Goal: Find contact information: Find contact information

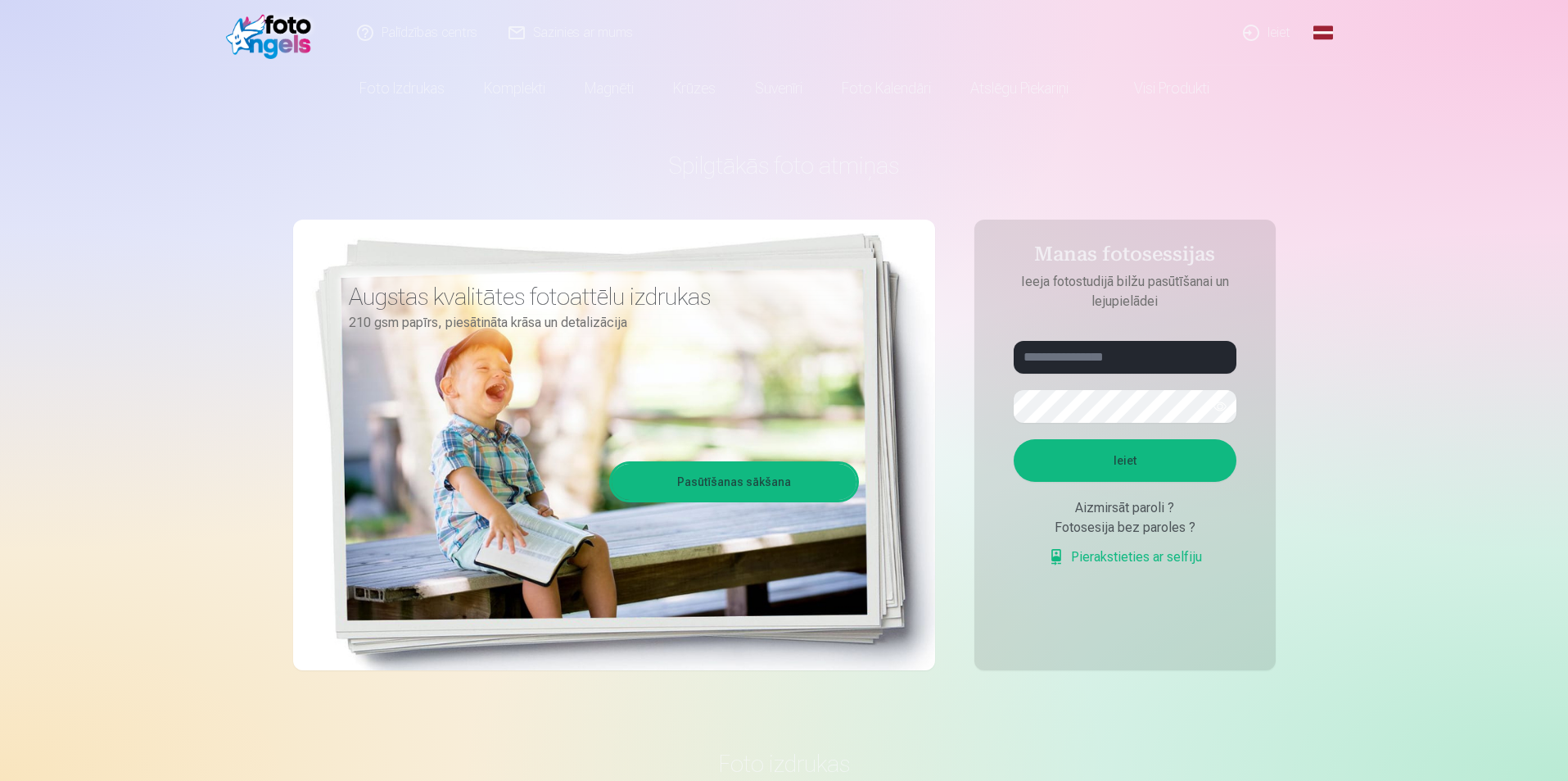
click at [1284, 32] on link "Ieiet" at bounding box center [1268, 32] width 79 height 66
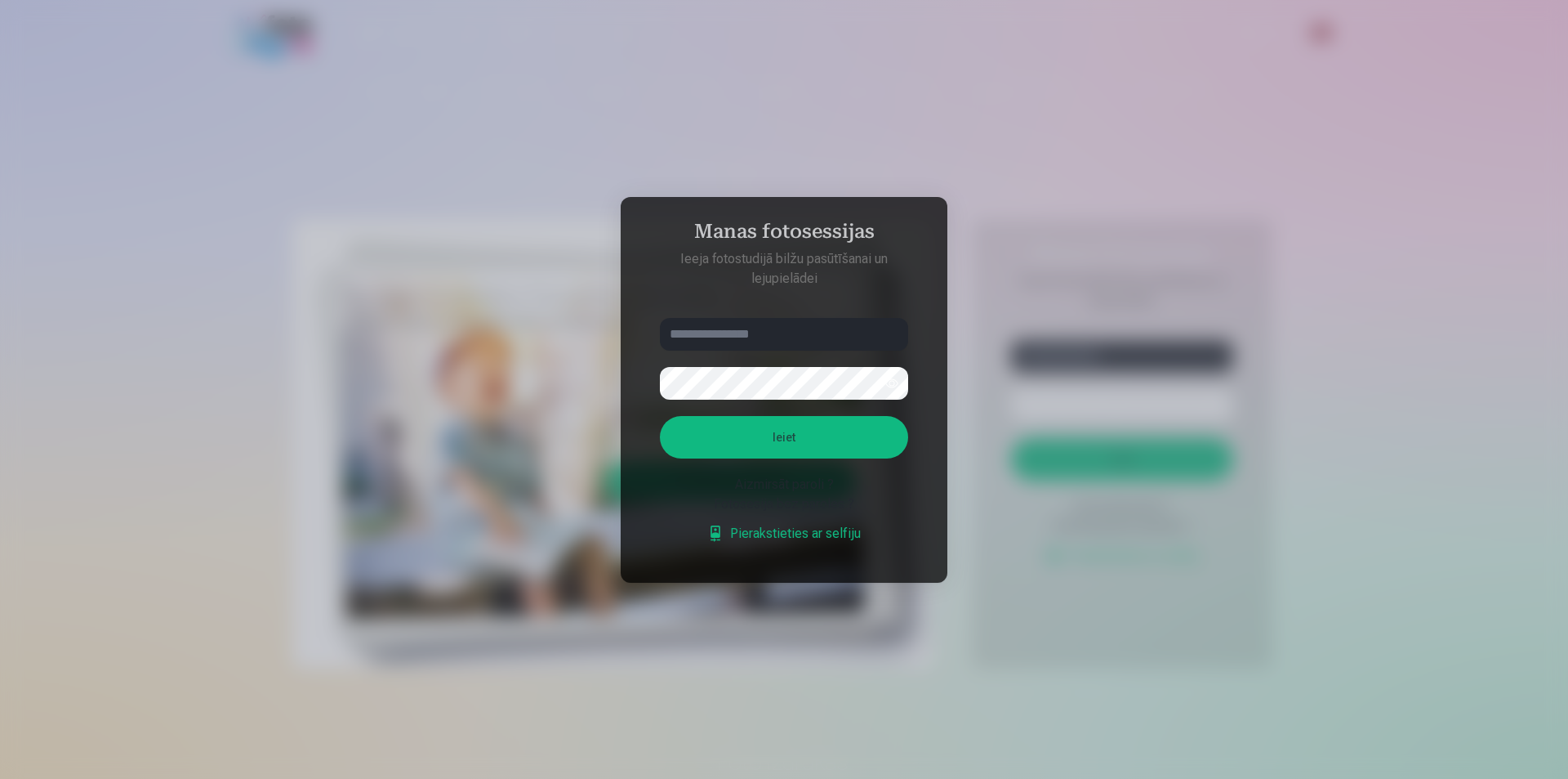
click at [818, 341] on input "text" at bounding box center [784, 334] width 248 height 32
click at [812, 341] on input "text" at bounding box center [784, 334] width 248 height 32
click at [806, 323] on input "text" at bounding box center [784, 334] width 248 height 32
type input "**********"
click at [660, 416] on button "Ieiet" at bounding box center [784, 436] width 248 height 42
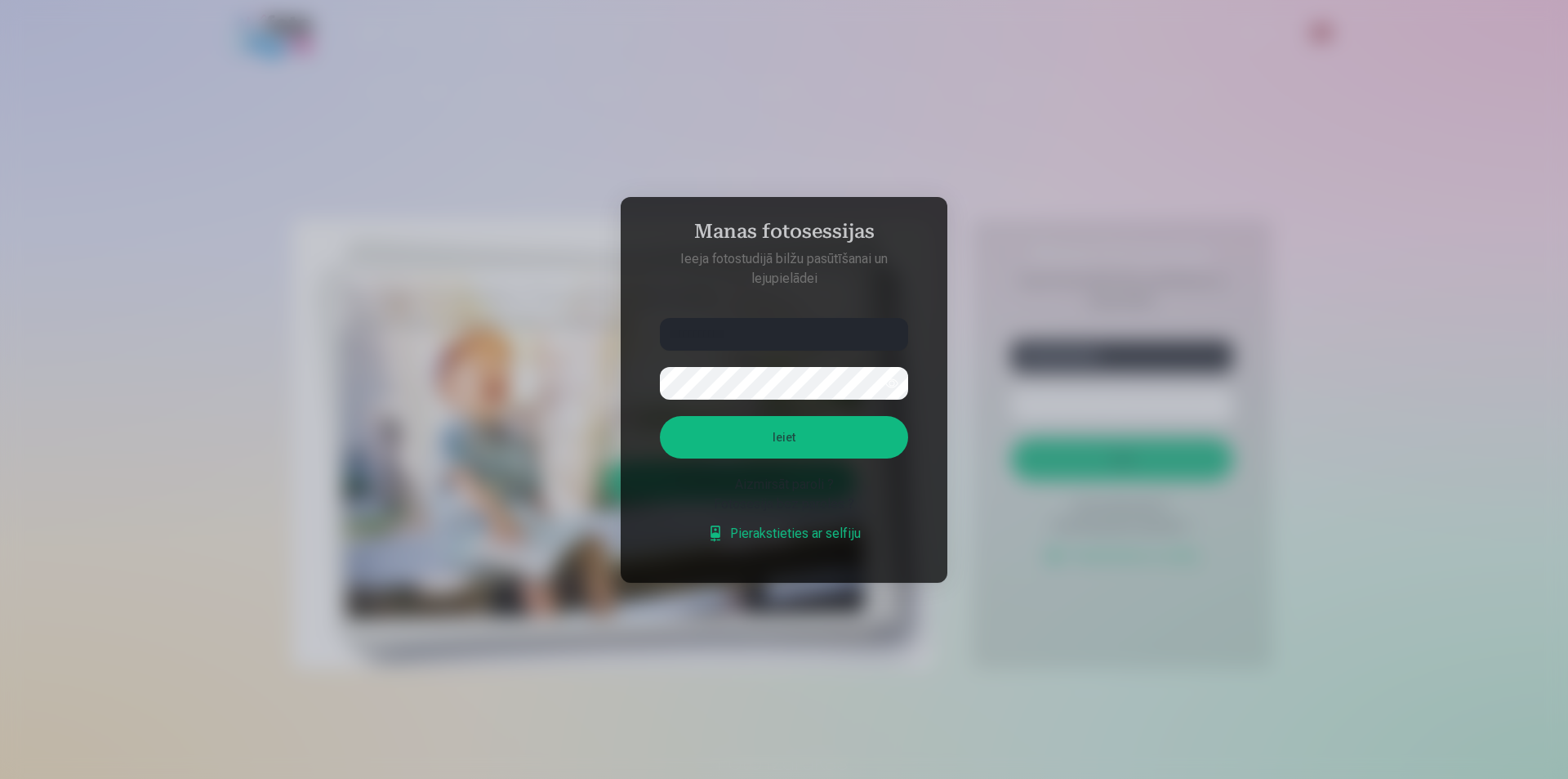
click at [801, 428] on button "Ieiet" at bounding box center [784, 436] width 248 height 42
click at [889, 381] on button "button" at bounding box center [891, 382] width 31 height 31
click at [777, 446] on button "Ieiet" at bounding box center [784, 436] width 248 height 42
click at [854, 220] on h4 "Manas fotosessijas" at bounding box center [784, 234] width 281 height 29
click at [1114, 130] on div at bounding box center [784, 389] width 1568 height 779
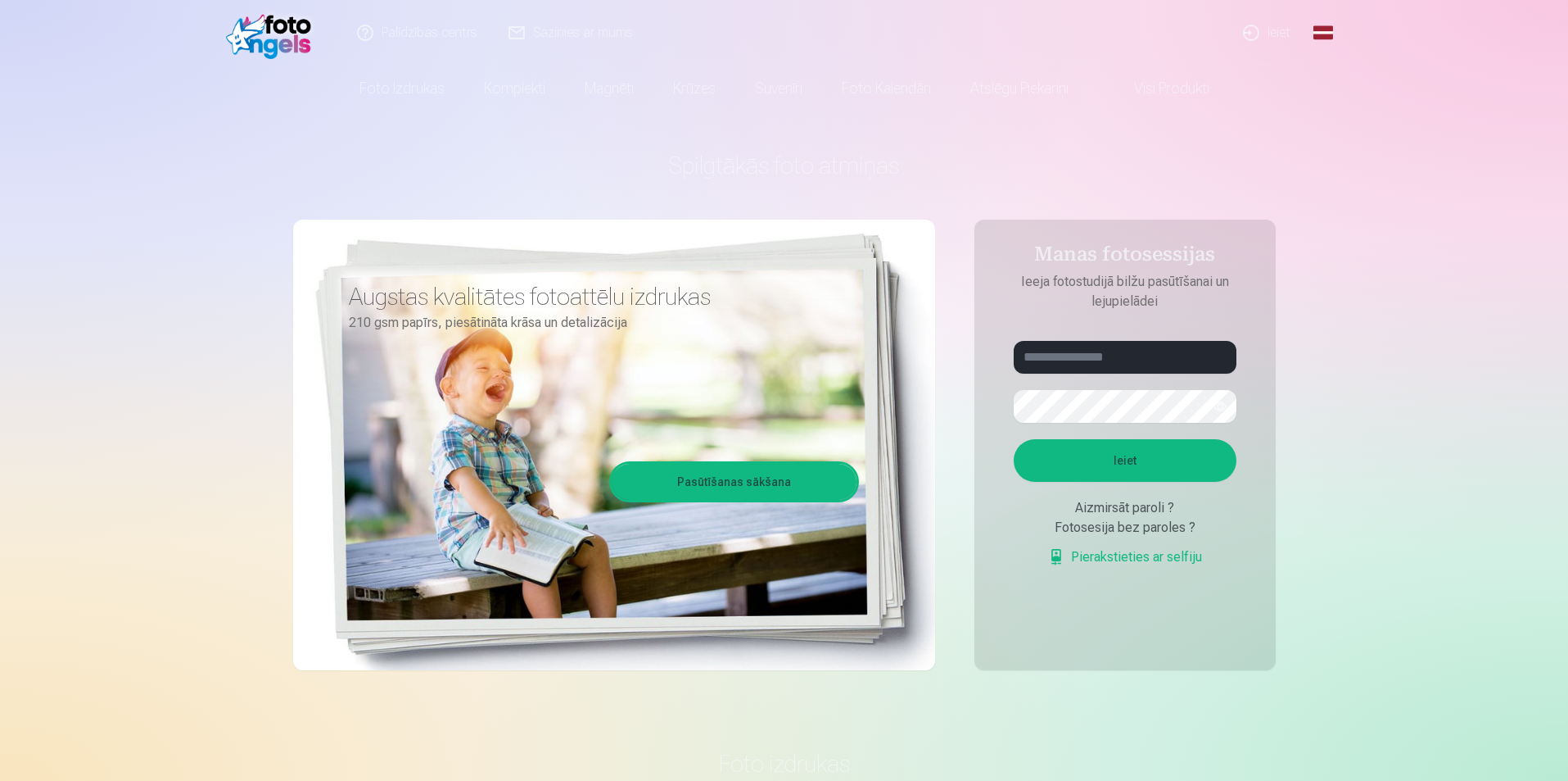
click at [463, 26] on link "Palīdzības centrs" at bounding box center [418, 32] width 151 height 66
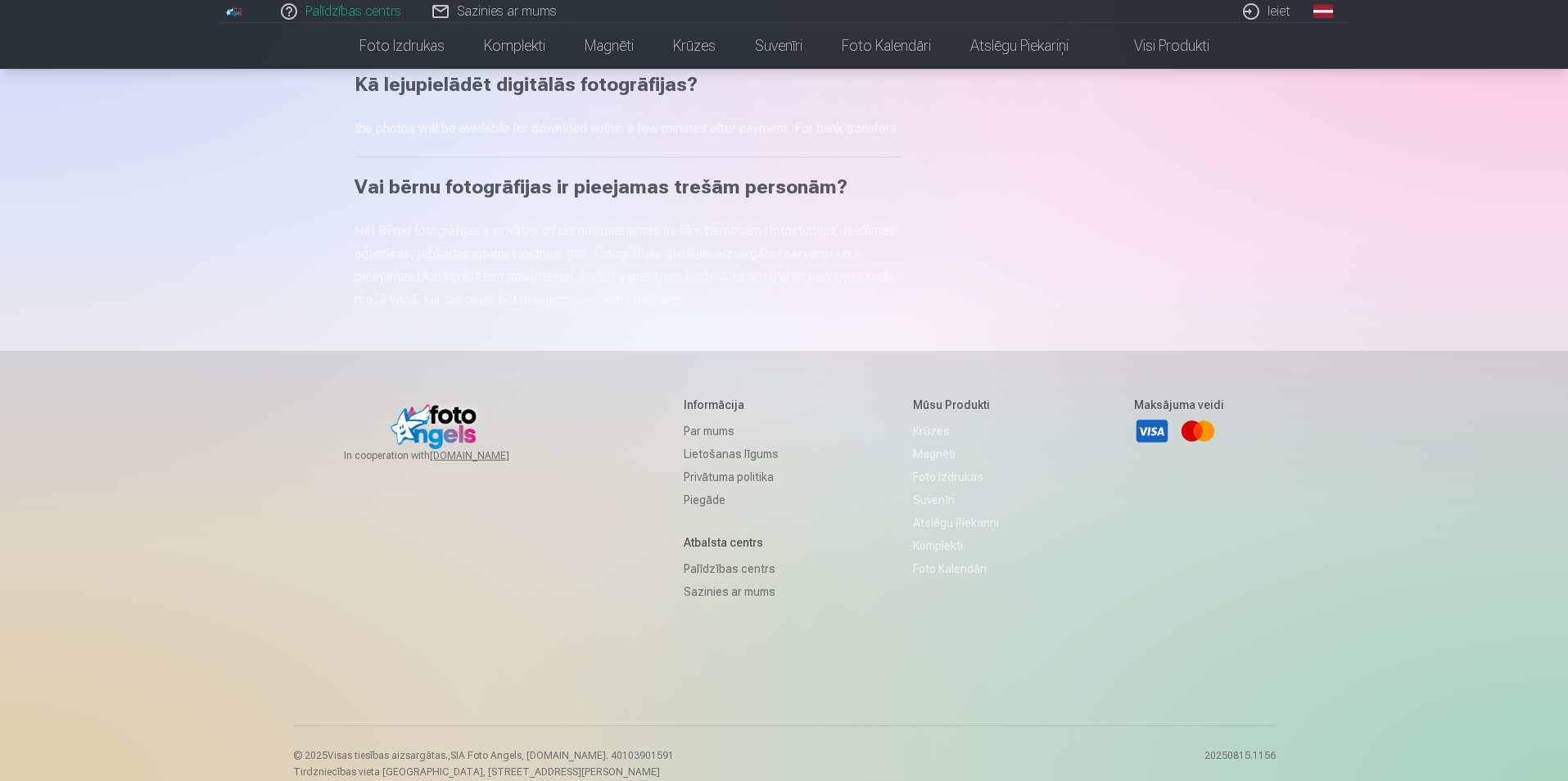
scroll to position [983, 0]
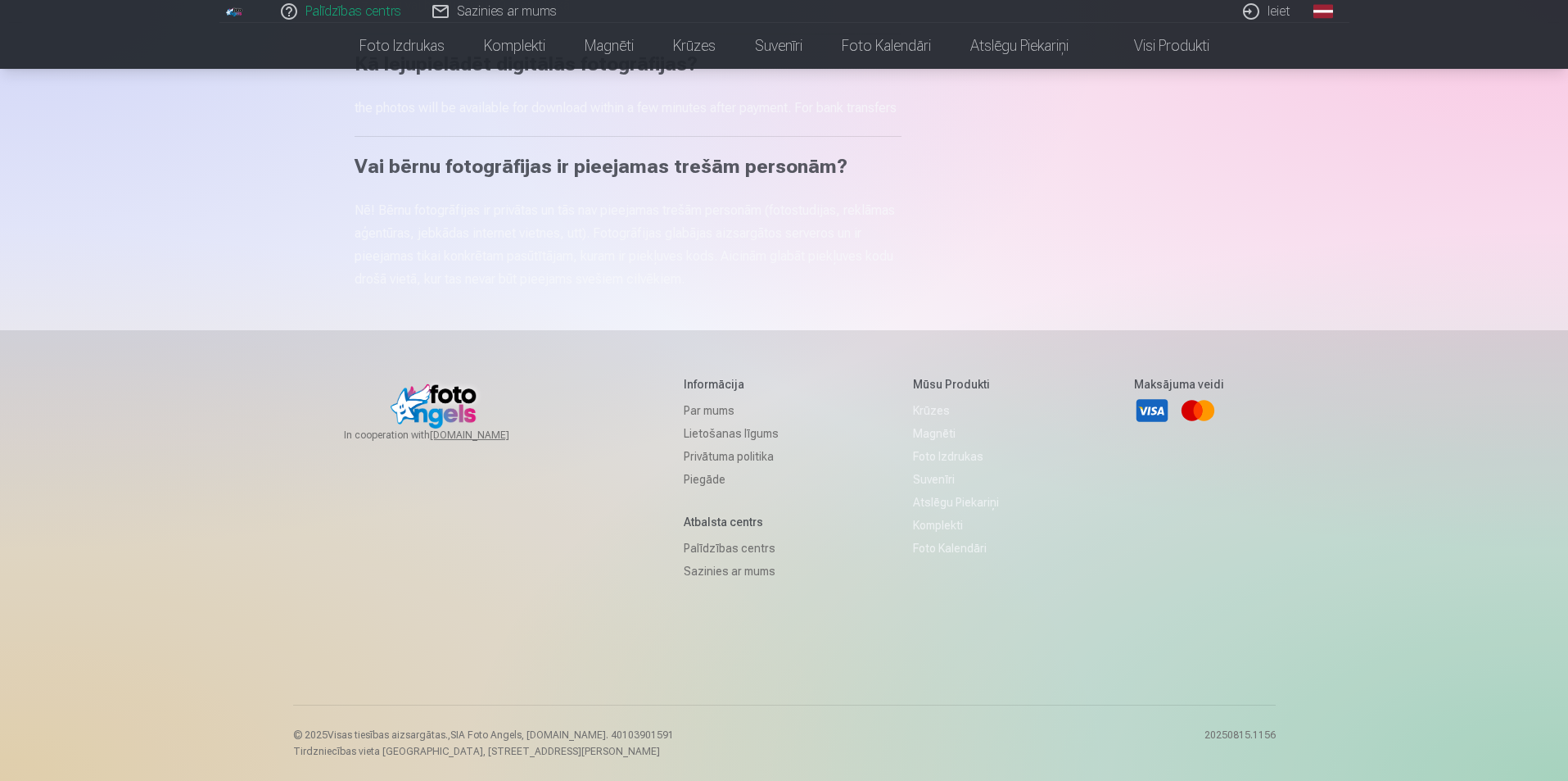
click at [724, 436] on link "Lietošanas līgums" at bounding box center [732, 433] width 95 height 23
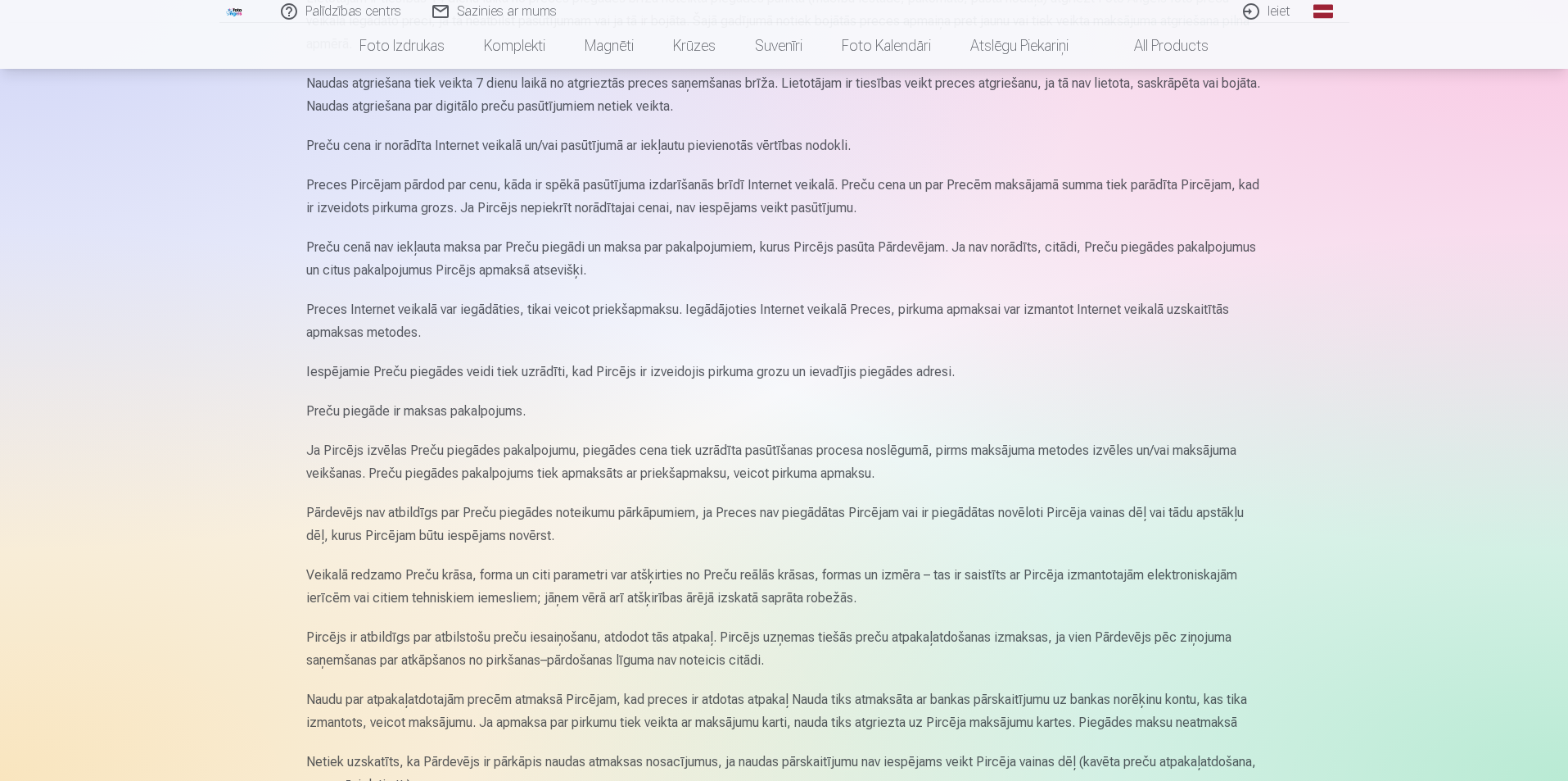
scroll to position [492, 0]
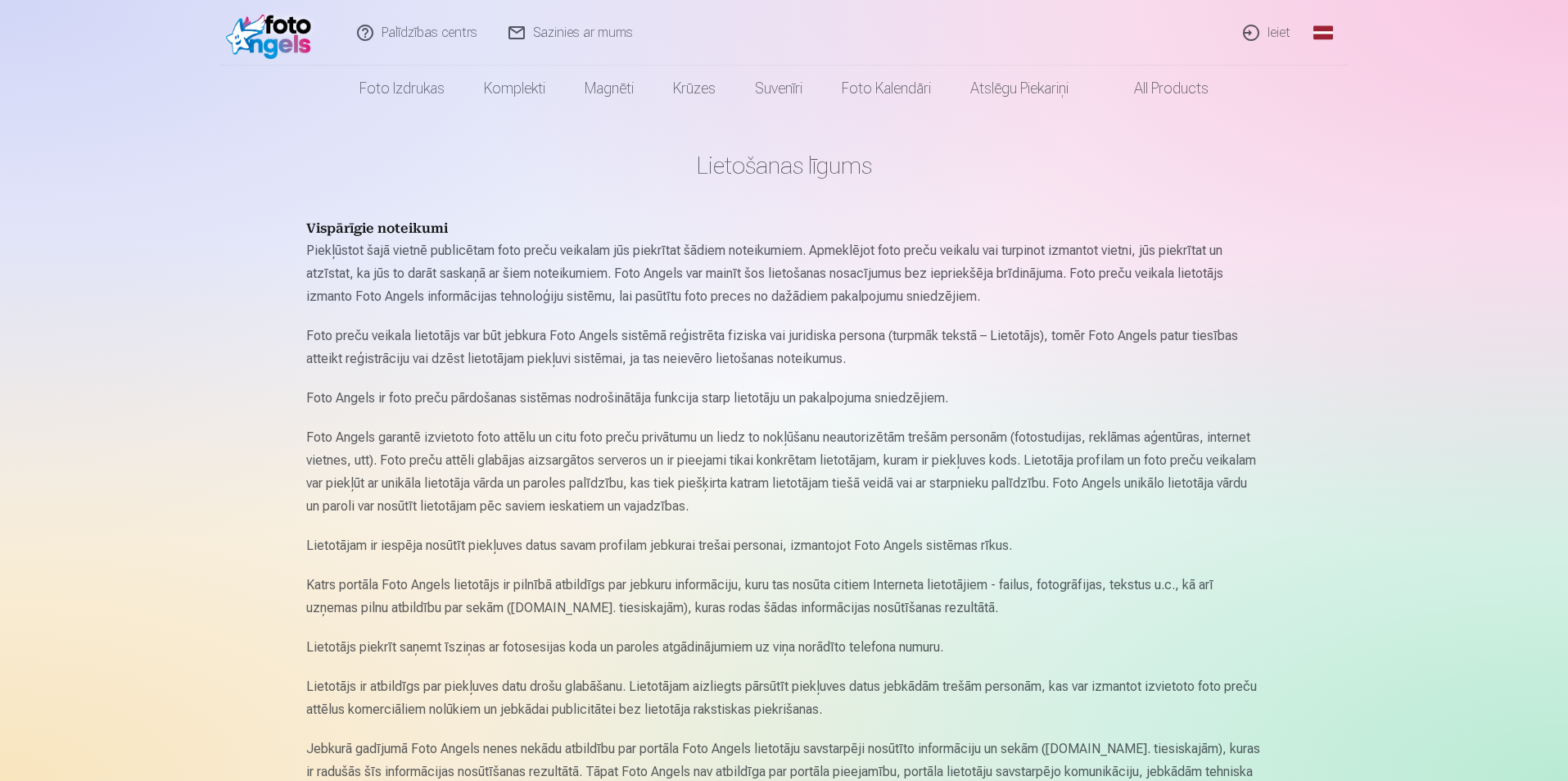
click at [1266, 34] on link "Ieiet" at bounding box center [1268, 32] width 79 height 66
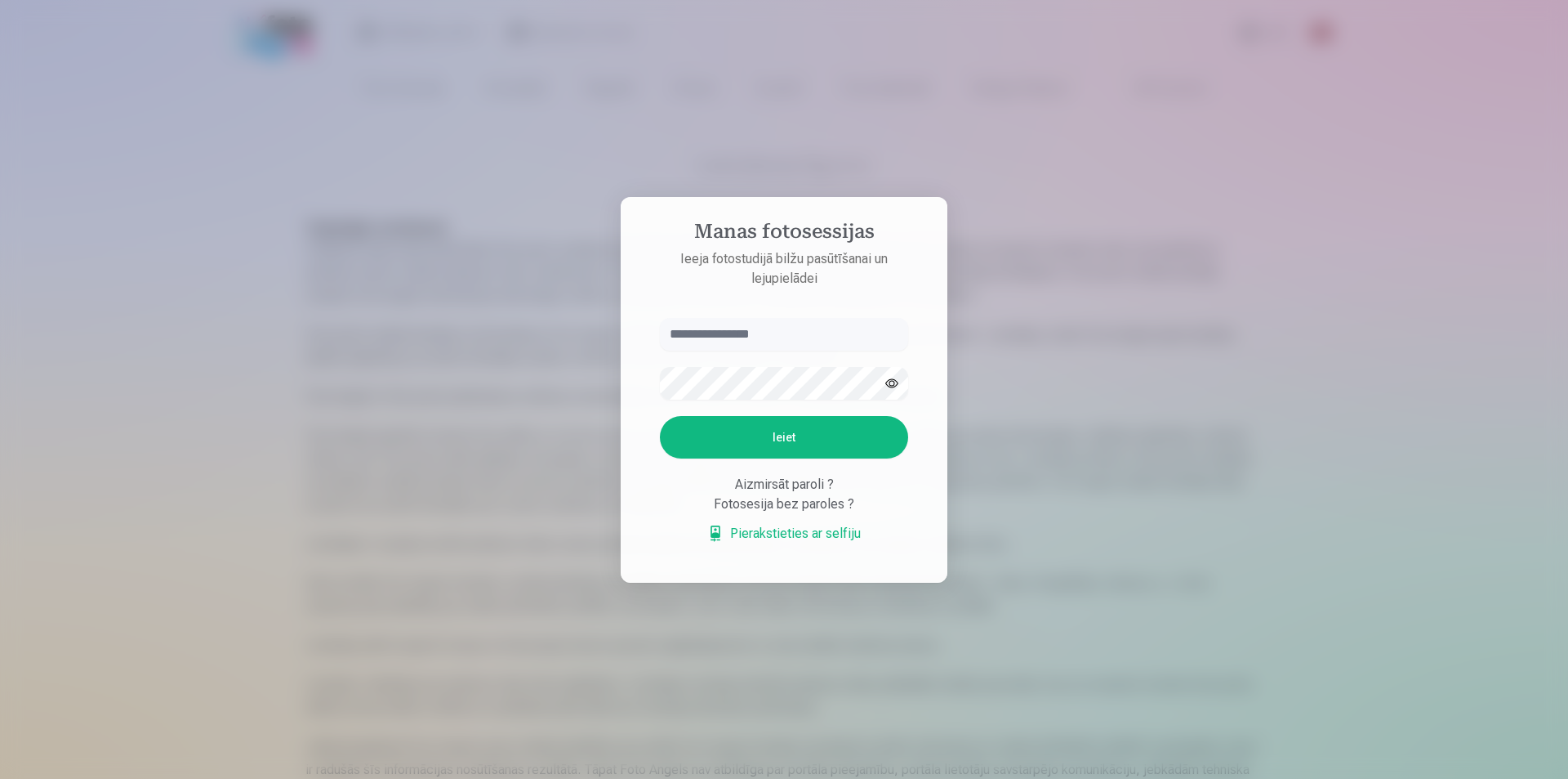
click at [777, 534] on link "Pierakstieties ar selfiju" at bounding box center [784, 533] width 153 height 20
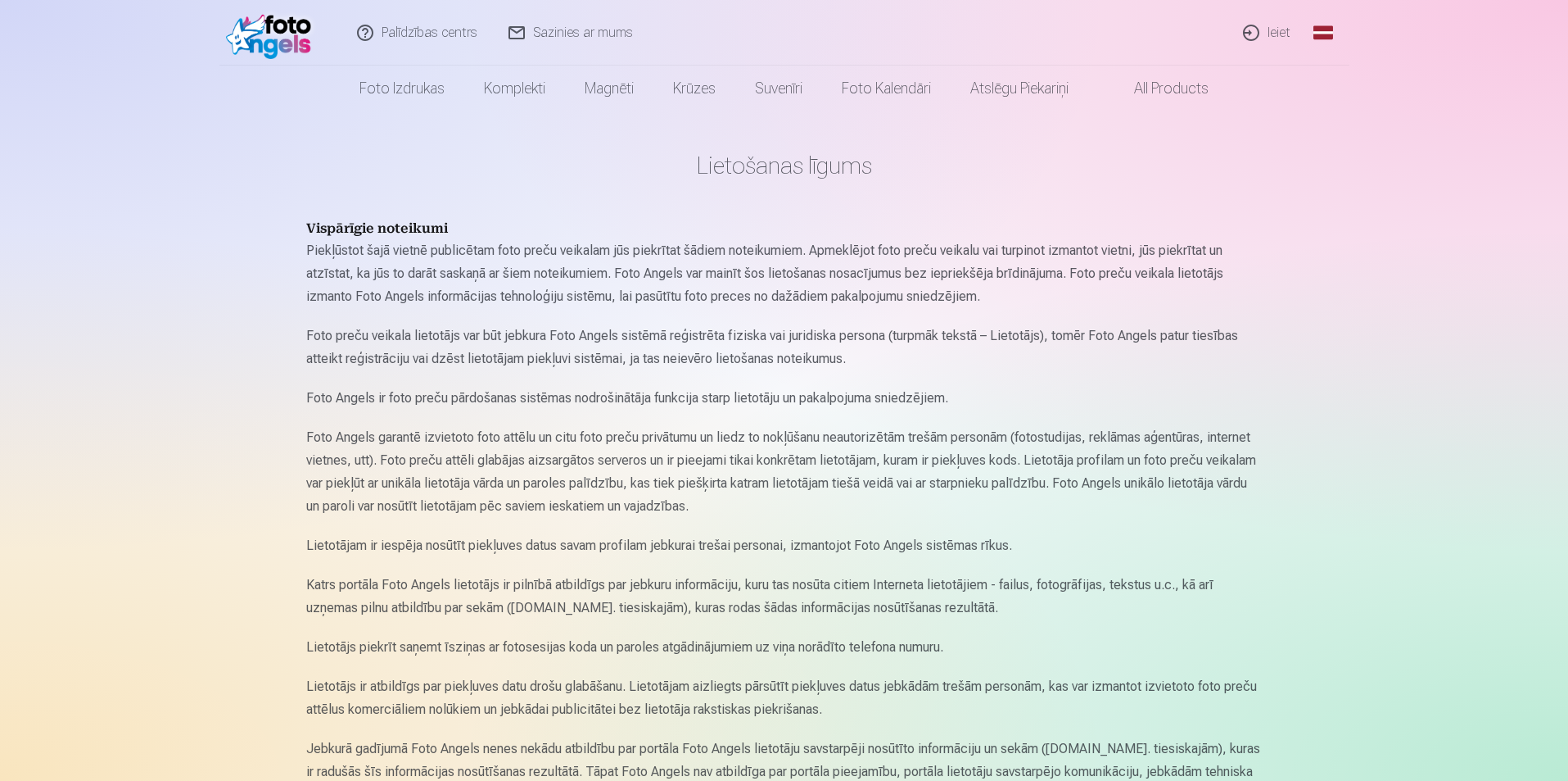
click at [1262, 35] on link "Ieiet" at bounding box center [1268, 32] width 79 height 66
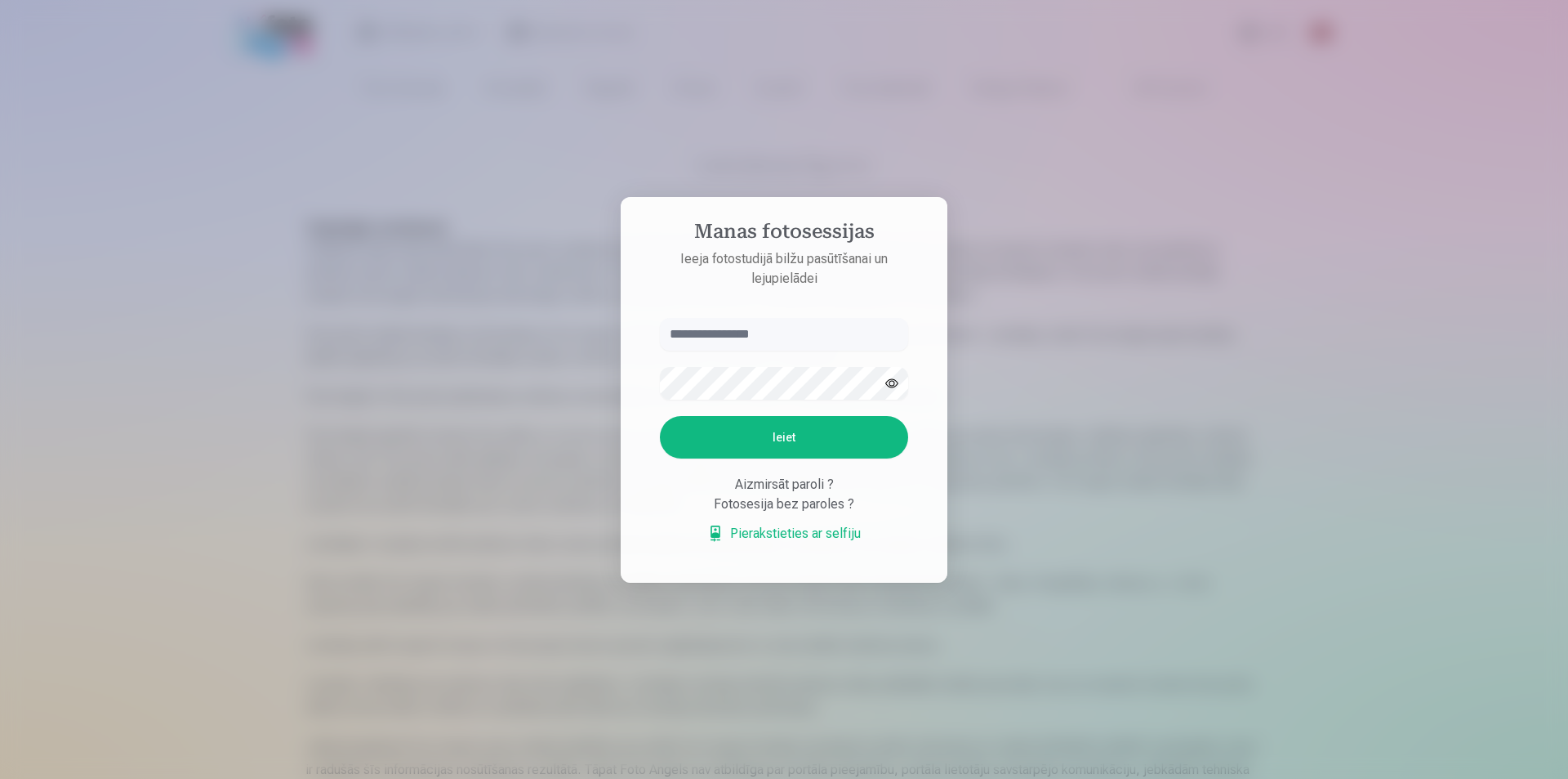
click at [783, 485] on div "Aizmirsāt paroli ?" at bounding box center [784, 484] width 248 height 20
click at [520, 162] on div at bounding box center [784, 389] width 1568 height 779
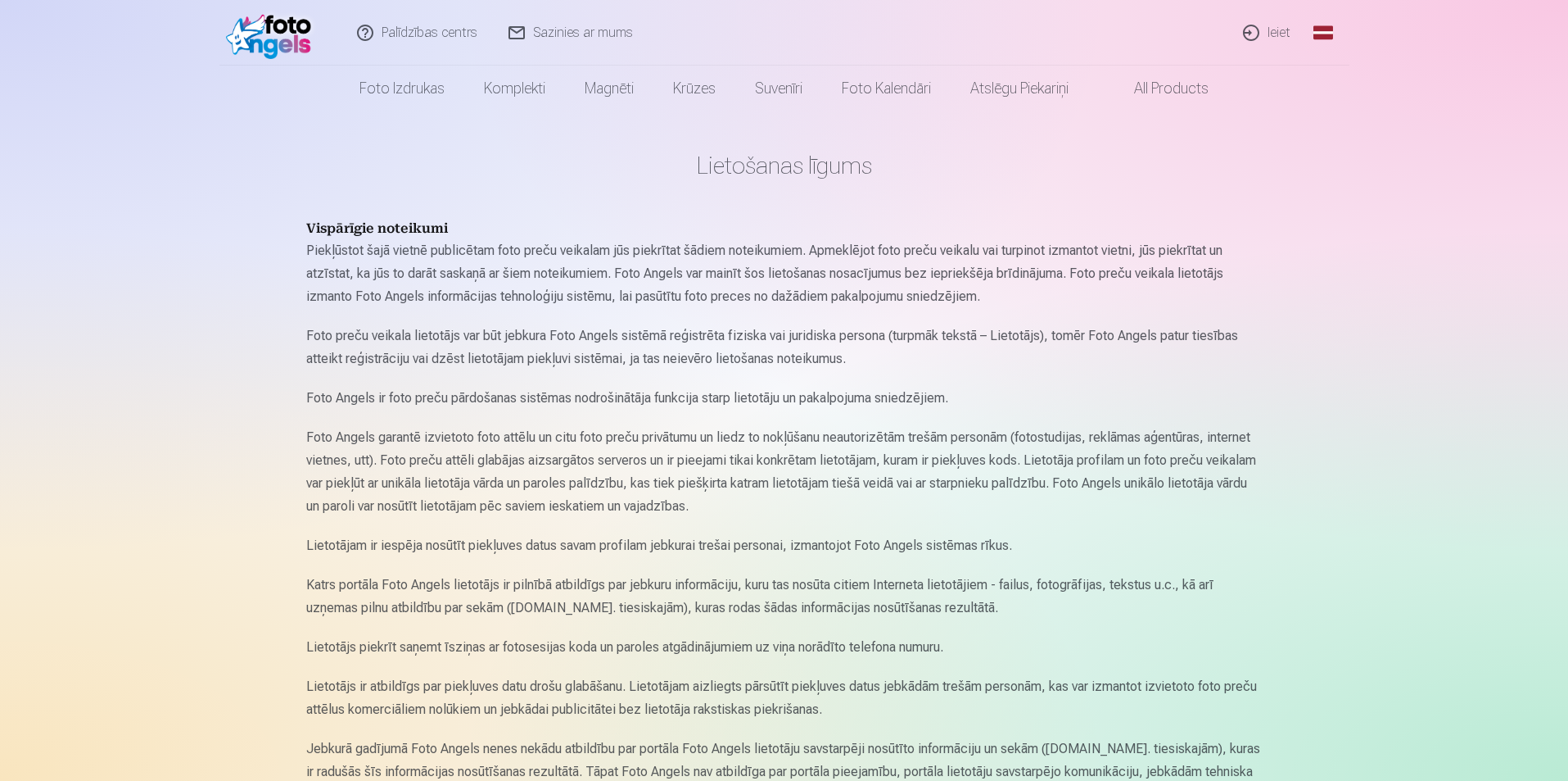
click at [545, 30] on link "Sazinies ar mums" at bounding box center [571, 32] width 155 height 66
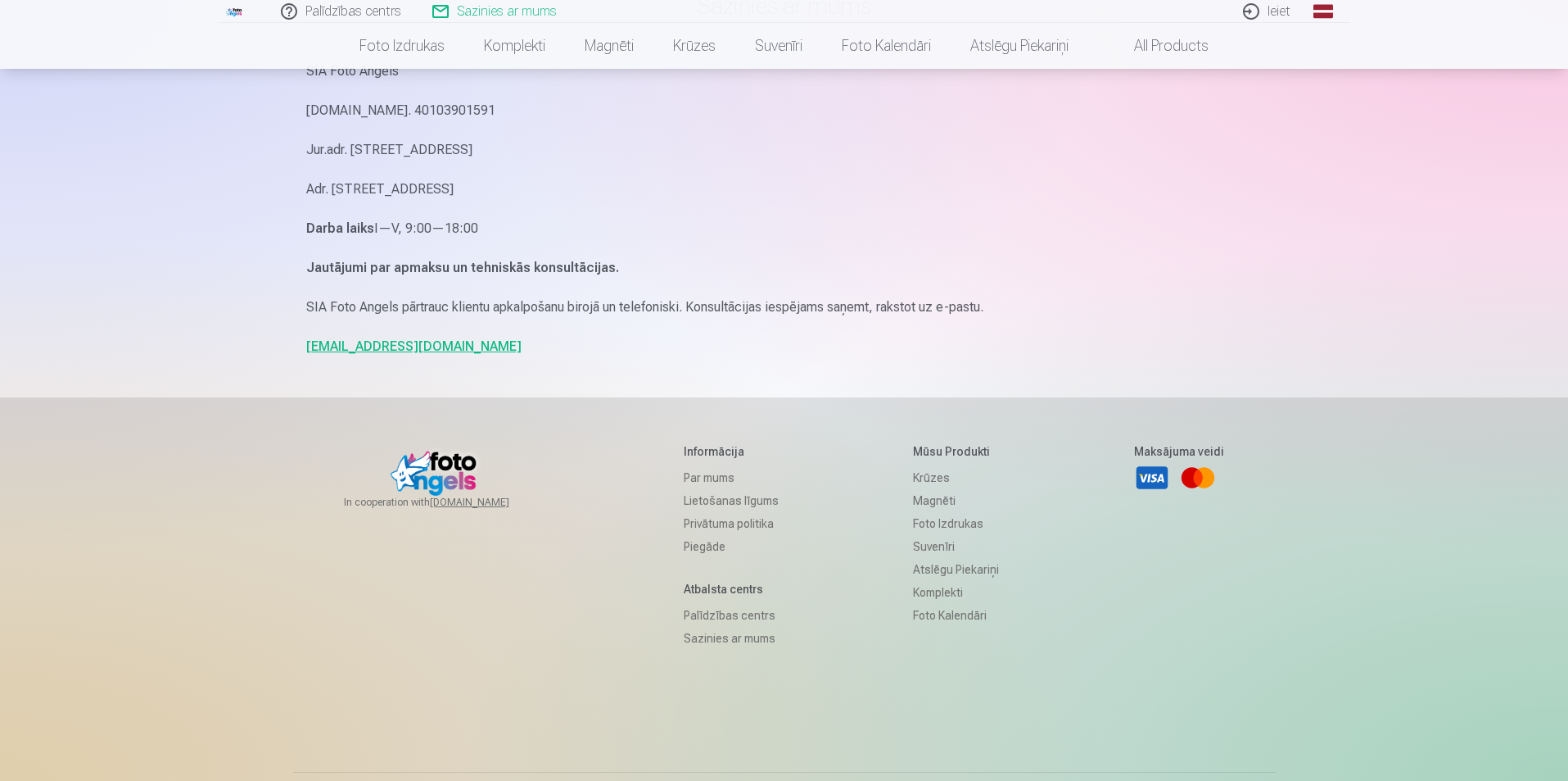
scroll to position [164, 0]
click at [722, 517] on link "Privātuma politika" at bounding box center [732, 520] width 95 height 23
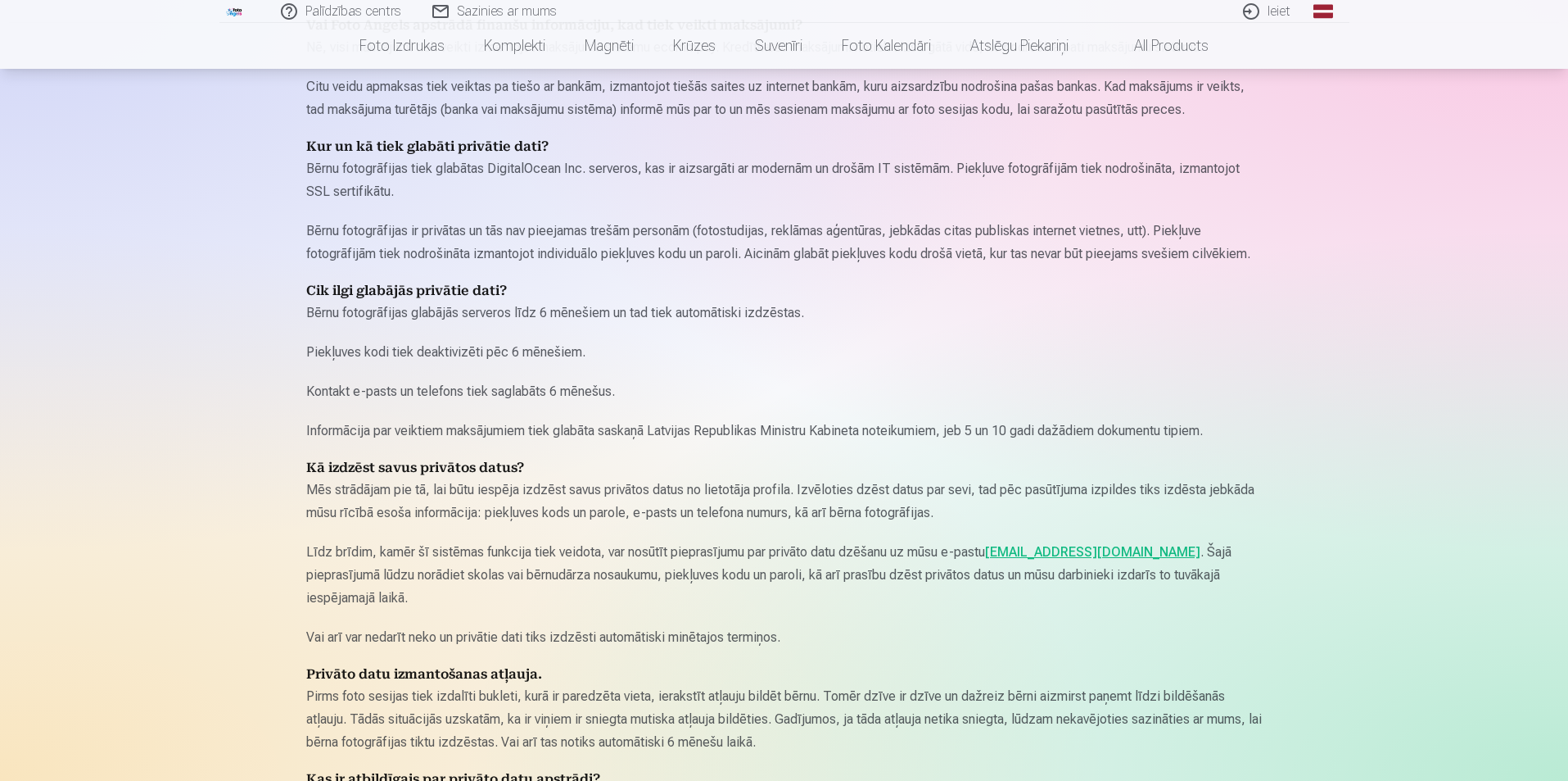
scroll to position [1885, 0]
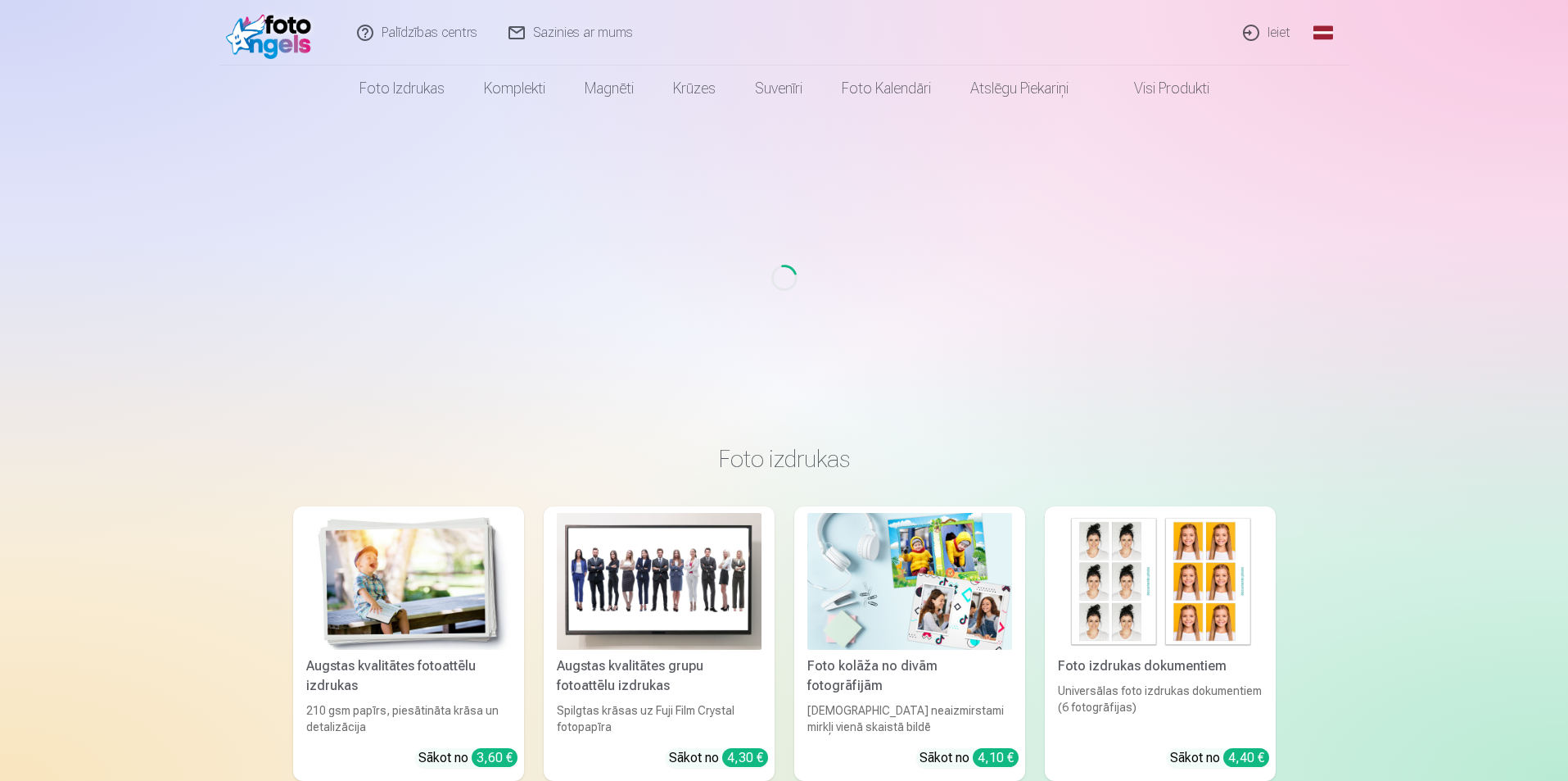
click at [579, 30] on link "Sazinies ar mums" at bounding box center [571, 32] width 155 height 66
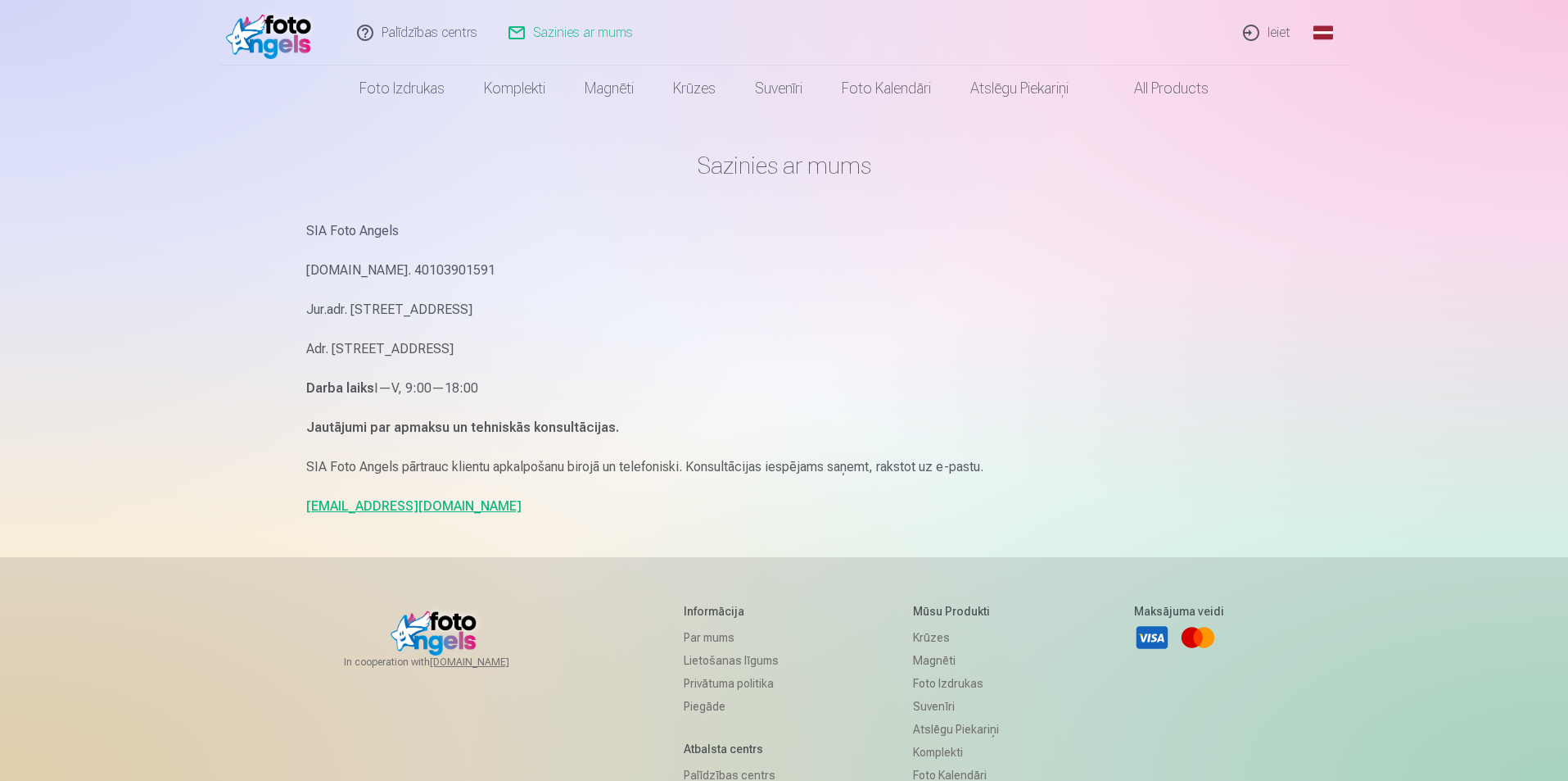
click at [345, 504] on link "[EMAIL_ADDRESS][DOMAIN_NAME]" at bounding box center [413, 506] width 215 height 16
drag, startPoint x: 286, startPoint y: 507, endPoint x: 425, endPoint y: 509, distance: 139.0
click at [425, 509] on div "Palīdzības centrs Sazinies ar mums Ieiet Global Latvian (lv) Lithuanian (lt) Ru…" at bounding box center [784, 504] width 1568 height 1008
copy link "[EMAIL_ADDRESS][DOMAIN_NAME]"
